Goal: Task Accomplishment & Management: Use online tool/utility

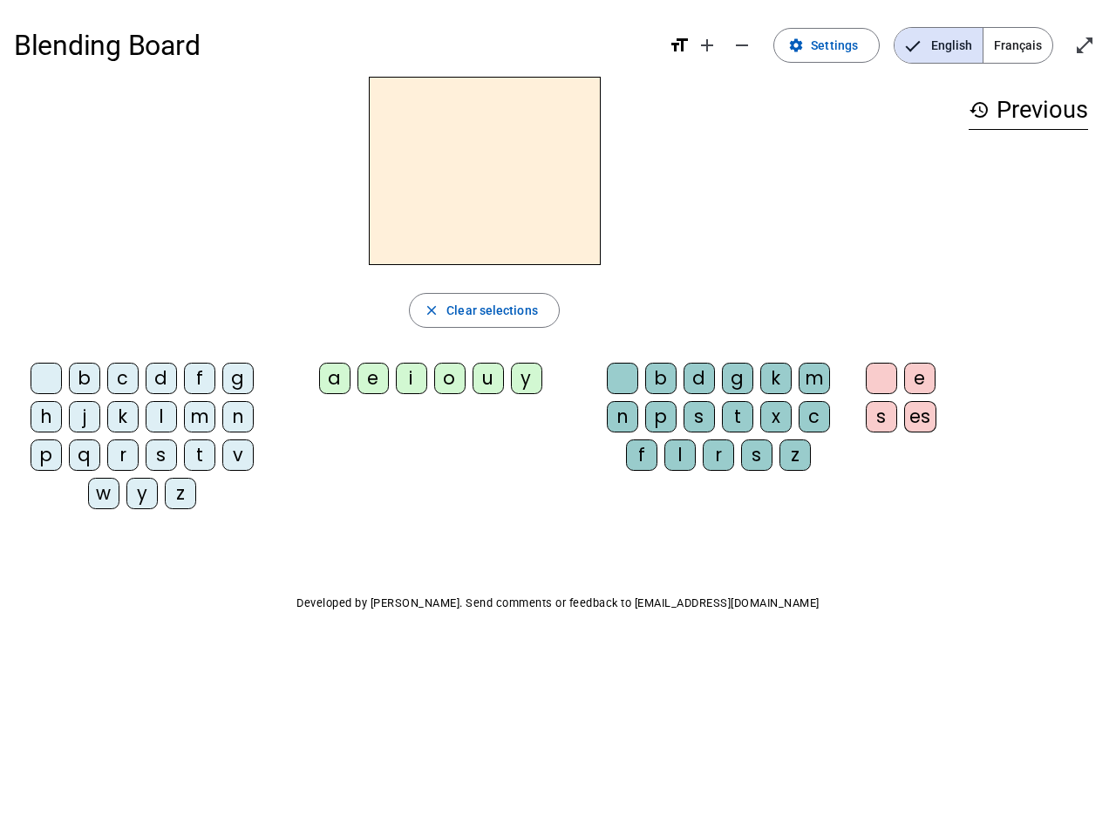
click at [708, 45] on mat-icon "add" at bounding box center [707, 45] width 21 height 21
click at [743, 45] on div "Blending Board format_size add remove settings Settings English Français open_i…" at bounding box center [558, 45] width 1088 height 63
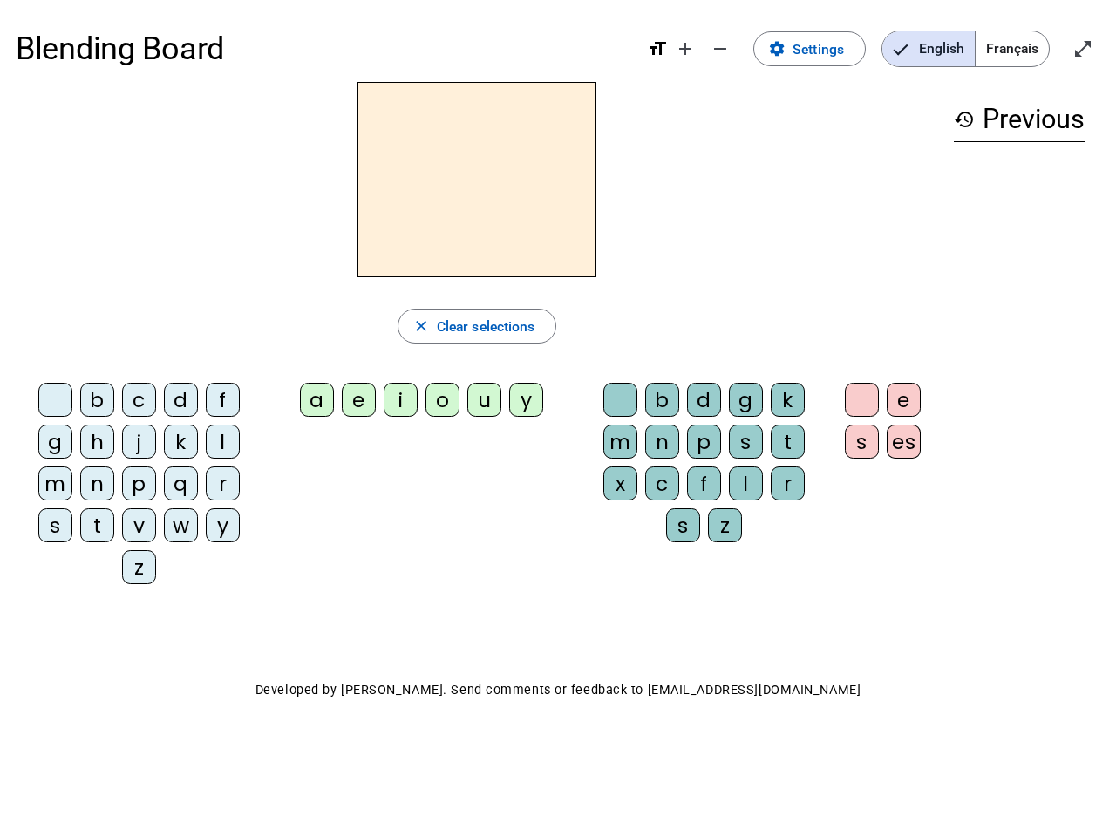
click at [828, 45] on span "Settings" at bounding box center [818, 49] width 51 height 24
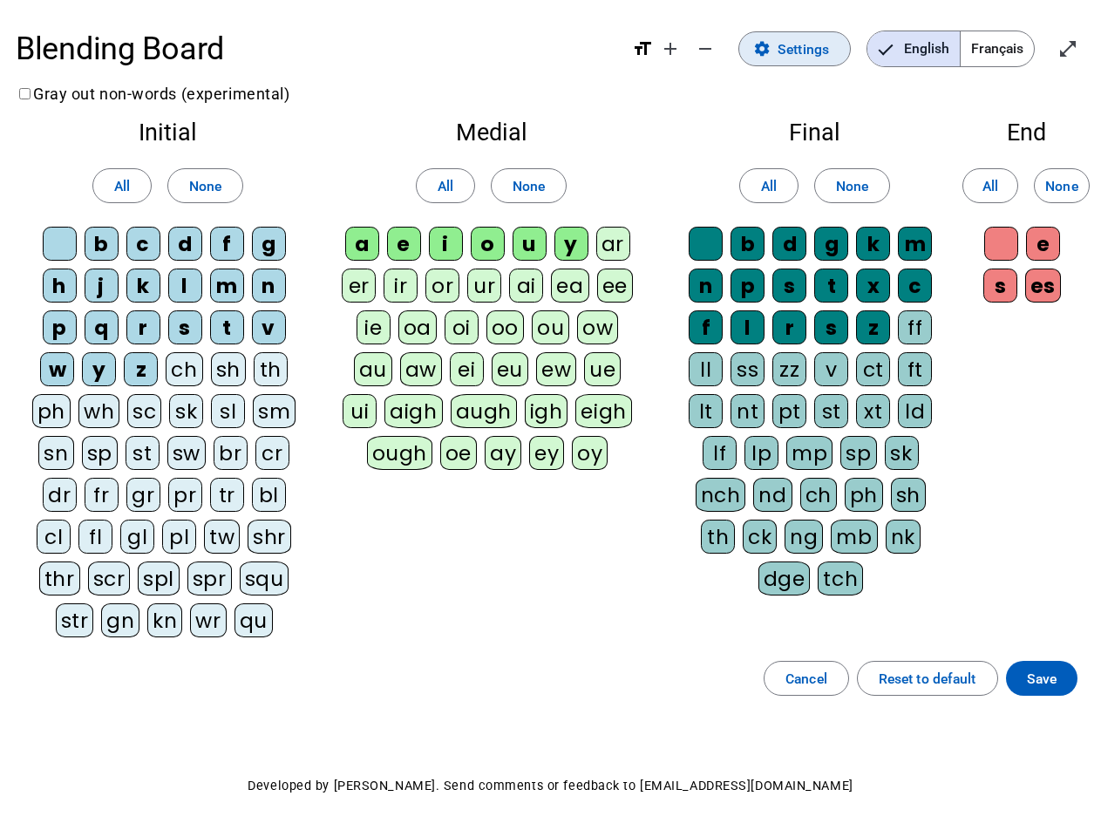
click at [938, 45] on span "English" at bounding box center [914, 48] width 92 height 35
click at [1018, 45] on span "Français" at bounding box center [997, 48] width 73 height 35
click at [1085, 45] on span "Enter full screen" at bounding box center [1068, 49] width 42 height 42
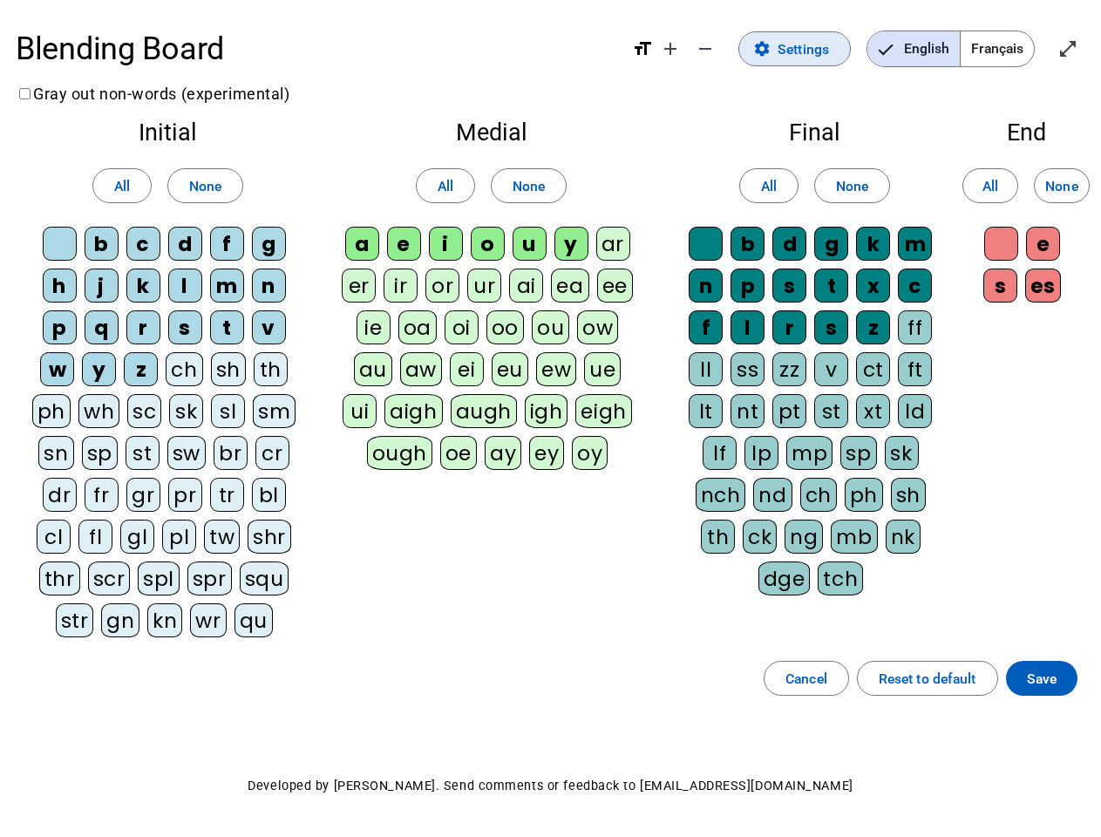
click at [484, 310] on letter-bubble "oi" at bounding box center [466, 331] width 42 height 42
click at [50, 382] on div "w" at bounding box center [57, 369] width 34 height 34
